Goal: Task Accomplishment & Management: Manage account settings

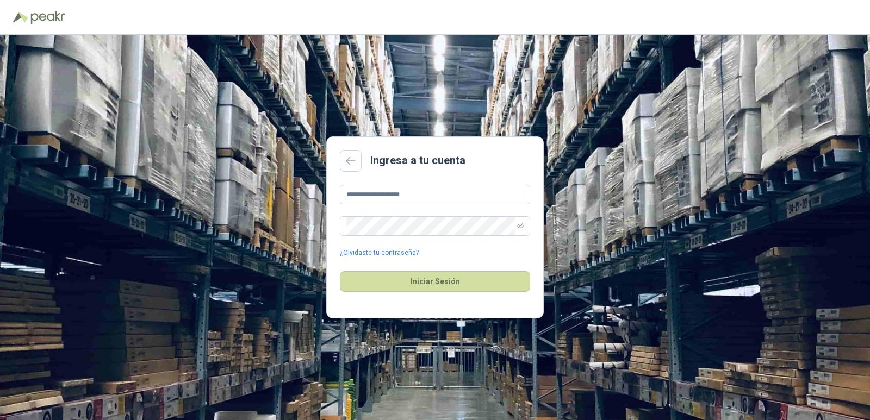
click at [478, 294] on div "Iniciar Sesión" at bounding box center [435, 281] width 190 height 47
click at [478, 286] on button "Iniciar Sesión" at bounding box center [435, 281] width 190 height 21
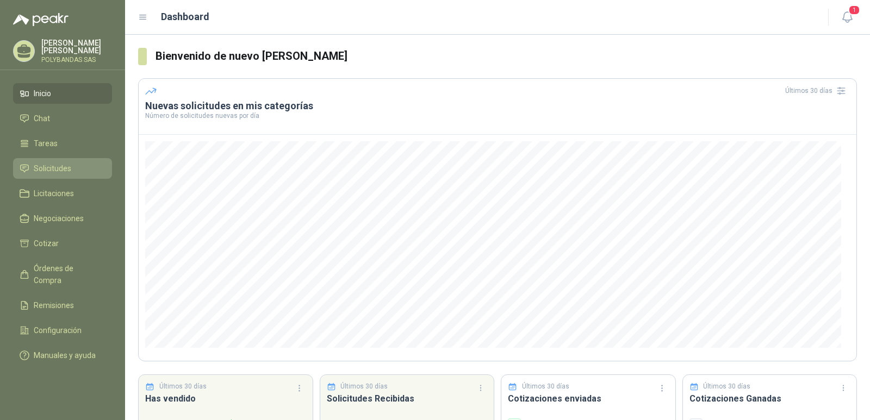
click at [68, 168] on span "Solicitudes" at bounding box center [53, 169] width 38 height 12
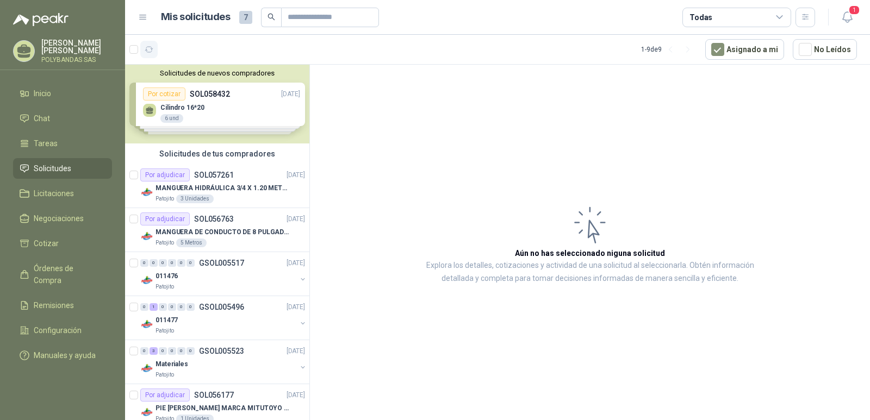
click at [151, 47] on icon "button" at bounding box center [149, 49] width 8 height 5
click at [190, 71] on button "Solicitudes de nuevos compradores" at bounding box center [217, 73] width 176 height 8
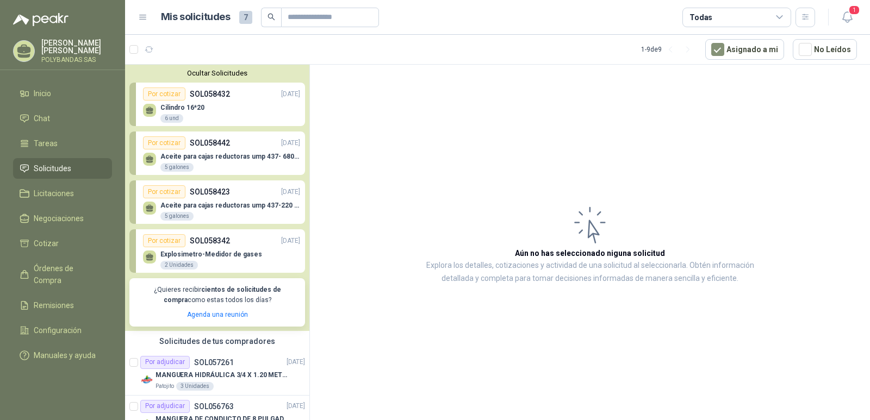
click at [178, 192] on div "Por cotizar" at bounding box center [164, 191] width 42 height 13
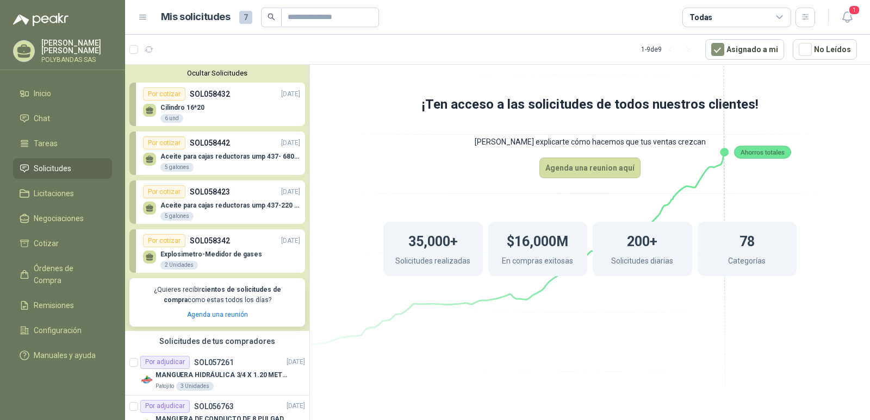
click at [186, 204] on p "Aceite para cajas reductoras ump 437-220 5 gal (cuñete de 5 gals)" at bounding box center [230, 206] width 140 height 8
click at [331, 63] on article "1 - 9 de 9 Asignado a mi No Leídos" at bounding box center [497, 49] width 745 height 29
click at [394, 167] on icon at bounding box center [589, 186] width 609 height 514
click at [207, 71] on button "Ocultar Solicitudes" at bounding box center [217, 73] width 176 height 8
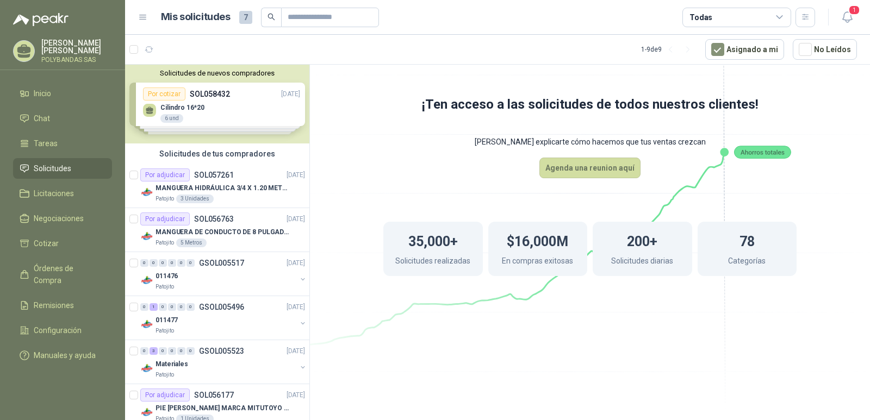
click at [84, 53] on p "[PERSON_NAME]" at bounding box center [76, 46] width 71 height 15
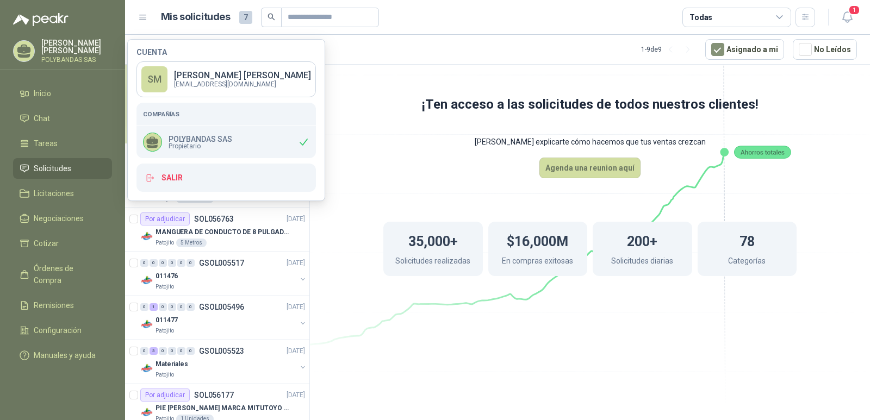
drag, startPoint x: 811, startPoint y: 311, endPoint x: 837, endPoint y: 257, distance: 60.3
click at [816, 308] on div "35,000+ Solicitudes realizadas $16,000M En compras exitosas 200+ Solicitudes di…" at bounding box center [590, 248] width 500 height 141
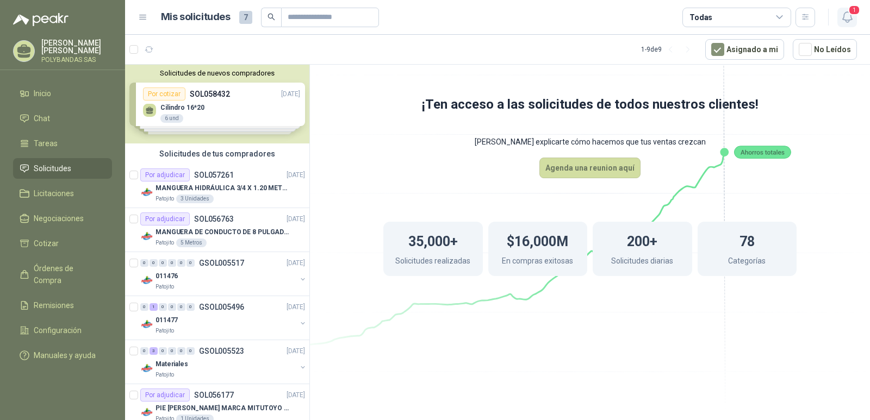
click at [850, 16] on icon "button" at bounding box center [846, 17] width 9 height 10
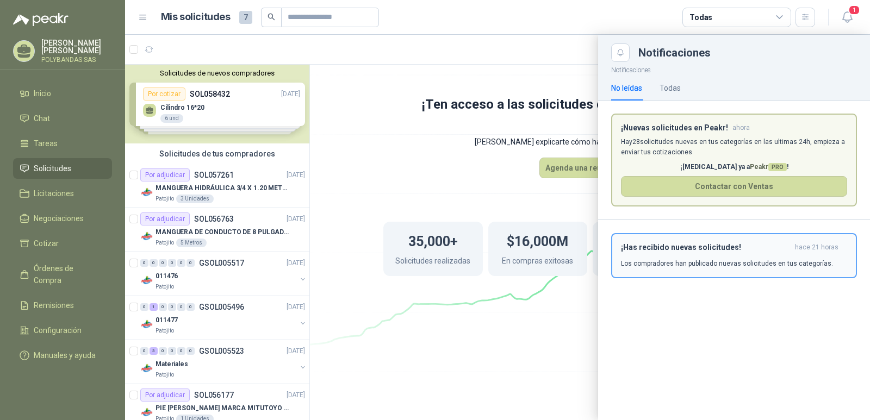
click at [751, 259] on div "¡Has recibido nuevas solicitudes! hace 21 horas Los compradores han publicado n…" at bounding box center [734, 256] width 226 height 26
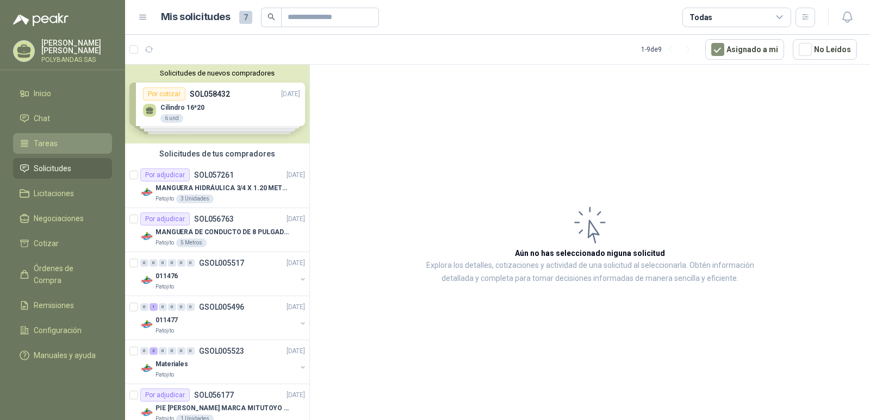
click at [36, 145] on span "Tareas" at bounding box center [46, 144] width 24 height 12
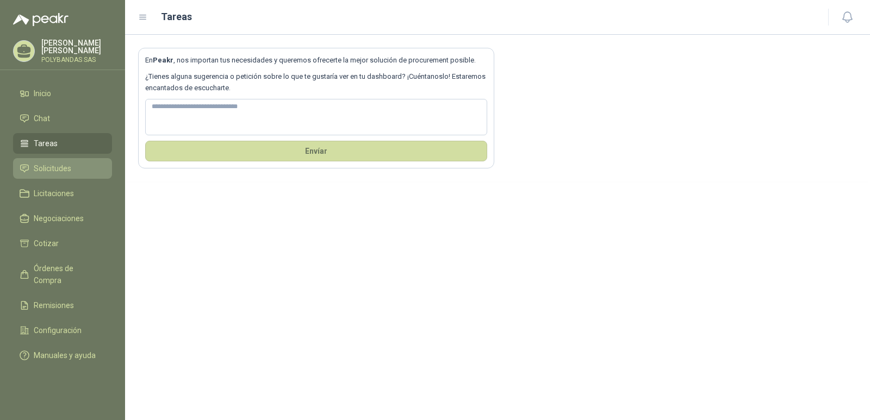
click at [43, 168] on span "Solicitudes" at bounding box center [53, 169] width 38 height 12
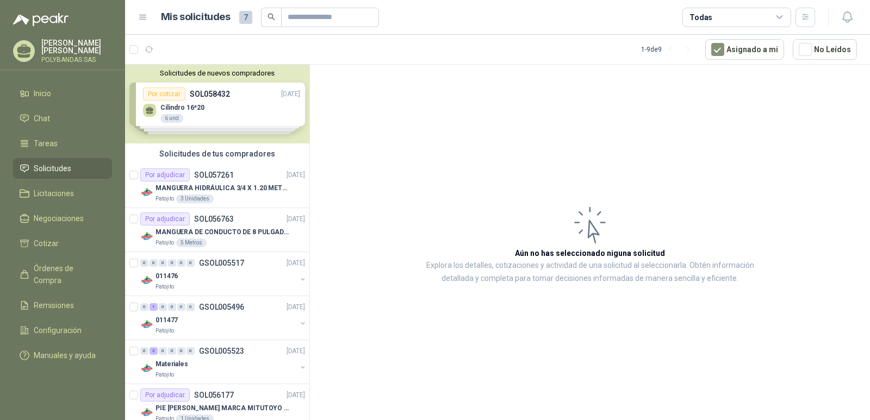
click at [84, 57] on p "POLYBANDAS SAS" at bounding box center [76, 60] width 71 height 7
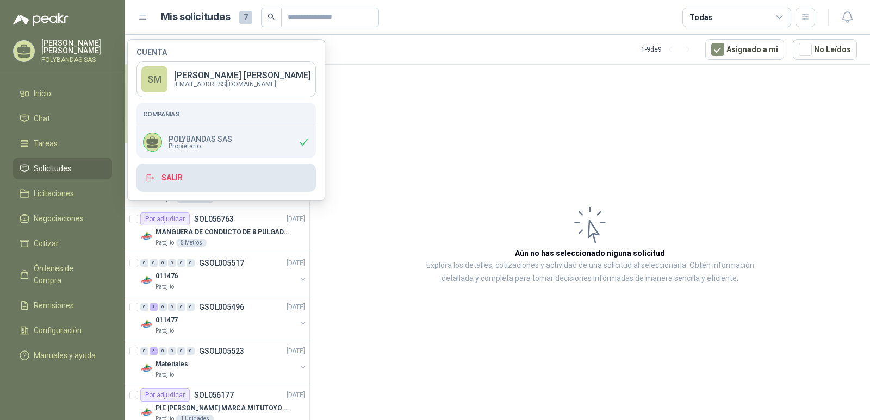
click at [188, 189] on button "Salir" at bounding box center [225, 178] width 179 height 28
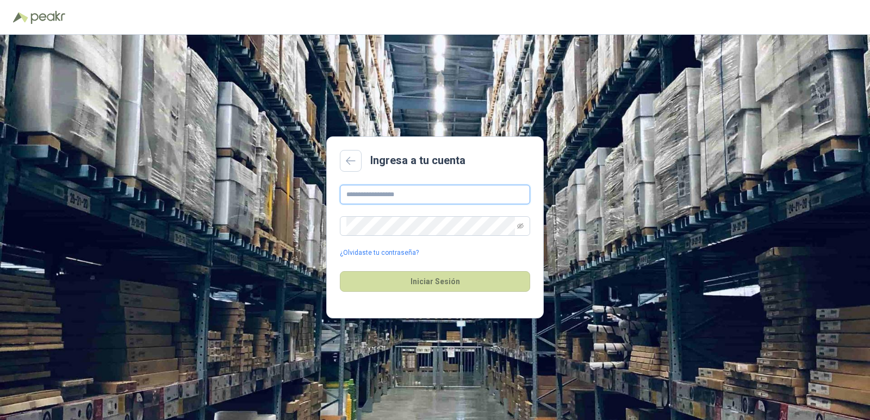
type input "**********"
